Goal: Task Accomplishment & Management: Use online tool/utility

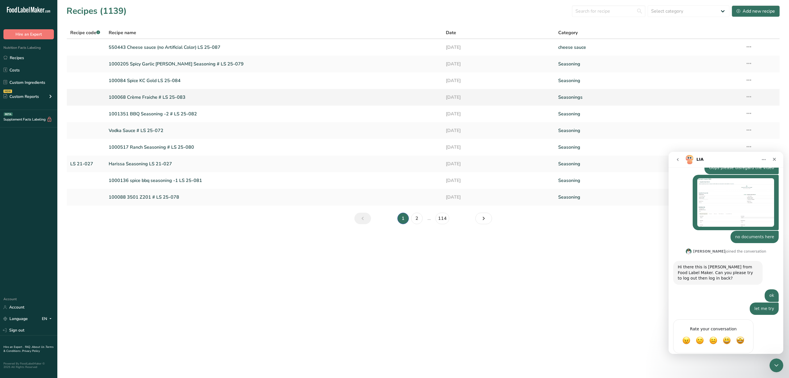
scroll to position [280, 0]
click at [173, 82] on link "100084 Spice KC Gold LS 25-084" at bounding box center [274, 81] width 330 height 12
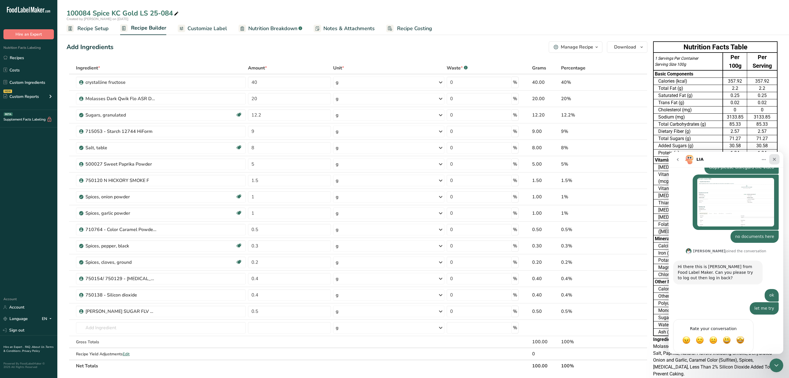
click at [774, 161] on icon "Close" at bounding box center [774, 159] width 5 height 5
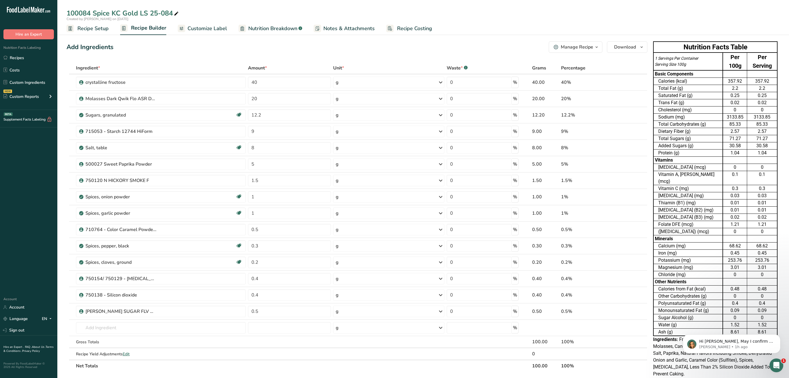
scroll to position [280, 0]
click at [620, 82] on span at bounding box center [622, 82] width 7 height 7
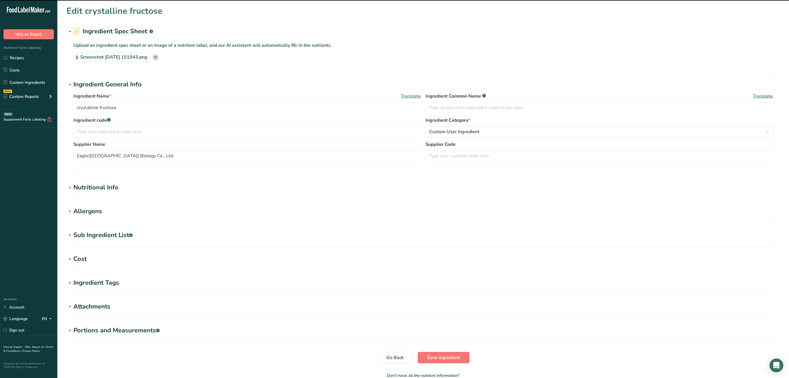
click at [100, 190] on div "Nutritional Info" at bounding box center [95, 187] width 45 height 9
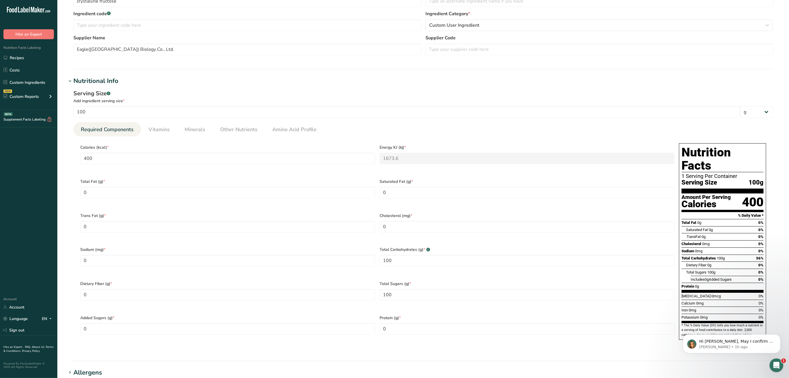
scroll to position [118, 0]
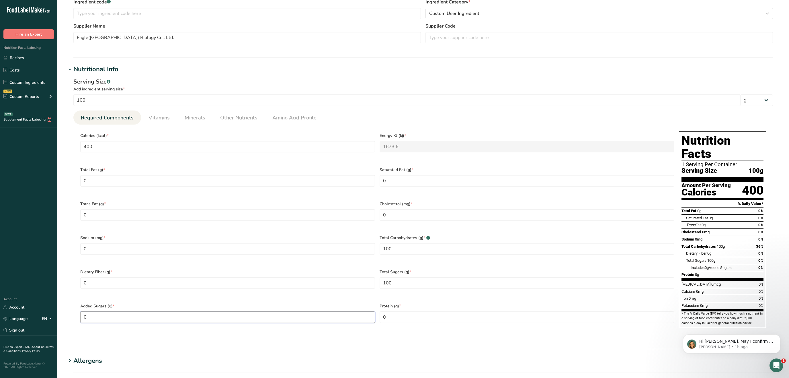
drag, startPoint x: 117, startPoint y: 305, endPoint x: -24, endPoint y: 244, distance: 153.9
click at [80, 311] on Sugars "0" at bounding box center [227, 316] width 295 height 11
type Sugars "100"
click at [69, 278] on div "Serving Size .a-a{fill:#347362;}.b-a{fill:#fff;} Add ingredient serving size * …" at bounding box center [423, 208] width 713 height 268
drag, startPoint x: 109, startPoint y: 244, endPoint x: -1, endPoint y: 232, distance: 110.5
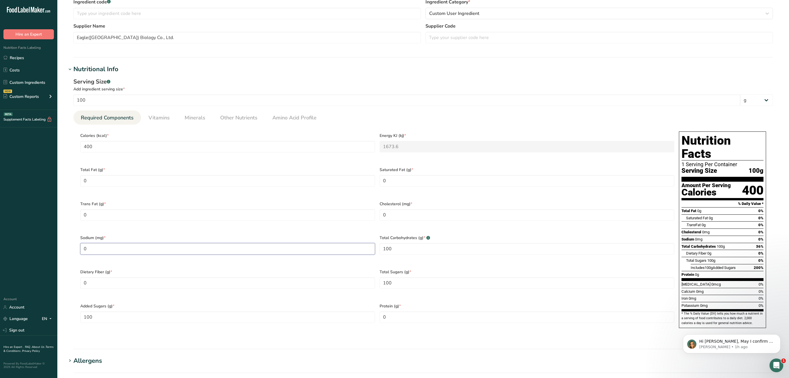
click at [80, 243] on input "0" at bounding box center [227, 248] width 295 height 11
type input "1"
click at [63, 270] on section "Edit crystalline fructose Ingredient Spec Sheet .a-a{fill:#347362;}.b-a{fill:#f…" at bounding box center [423, 212] width 732 height 661
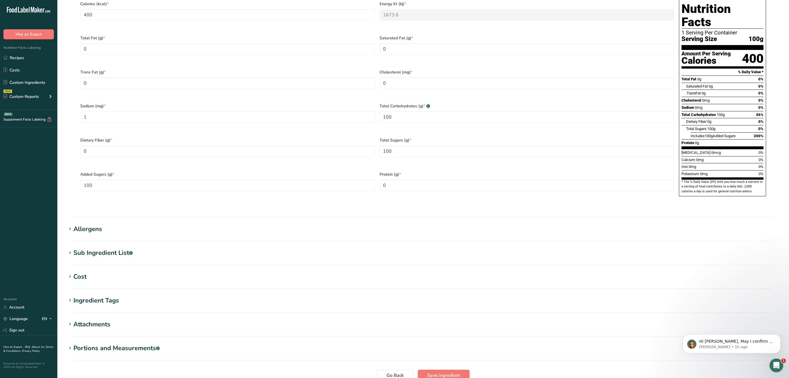
scroll to position [266, 0]
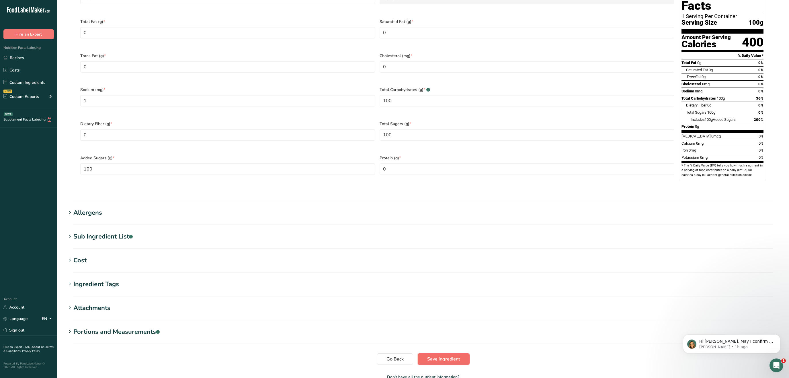
click at [459, 355] on span "Save ingredient" at bounding box center [443, 358] width 33 height 7
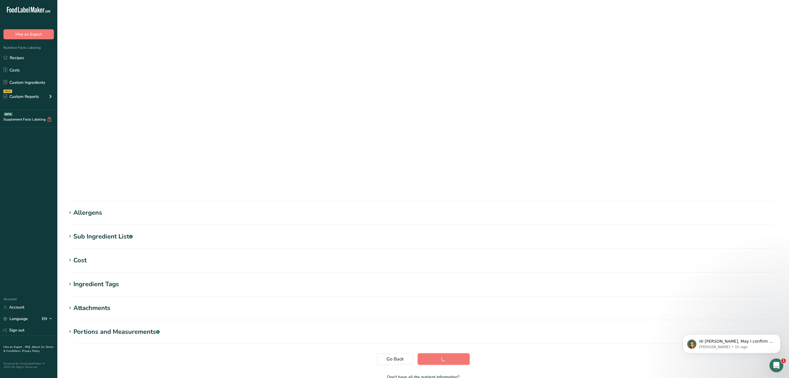
scroll to position [0, 0]
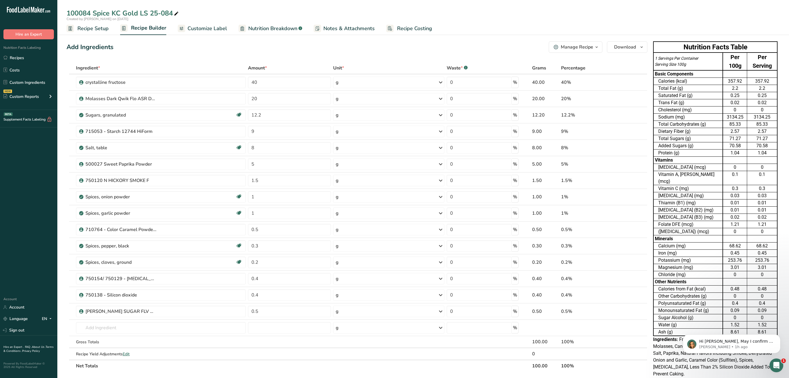
click at [724, 264] on div "3.01" at bounding box center [735, 267] width 22 height 7
